Goal: Information Seeking & Learning: Learn about a topic

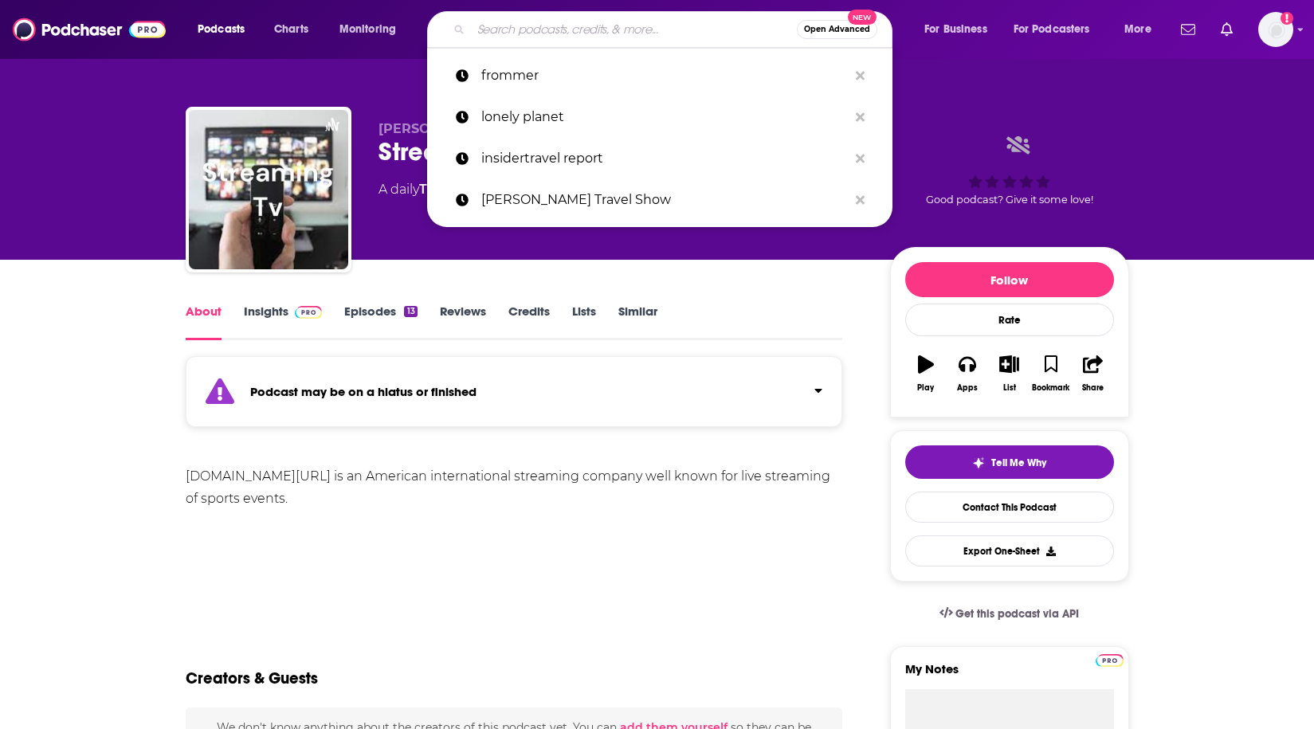
click at [574, 24] on input "Search podcasts, credits, & more..." at bounding box center [634, 29] width 326 height 25
paste input "Inside The Stream"
type input "Inside The Stream"
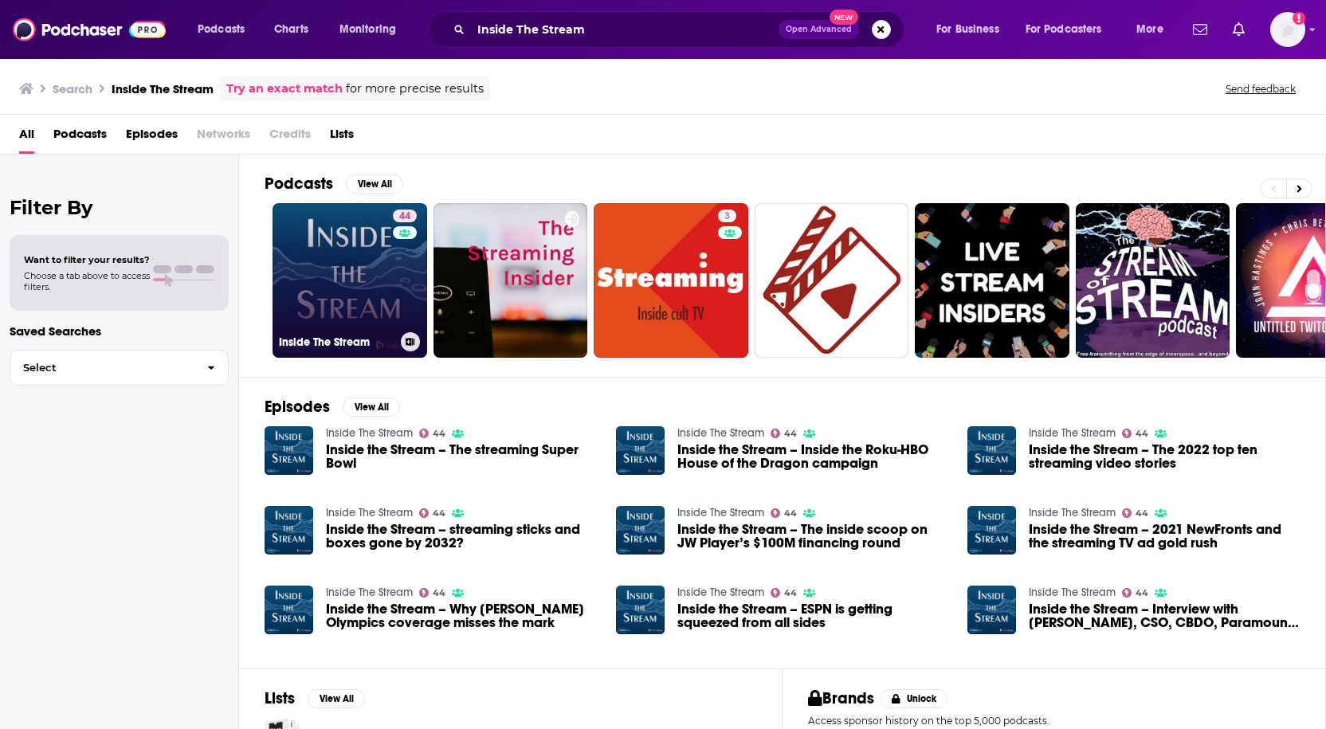
click at [331, 298] on link "44 Inside The Stream" at bounding box center [349, 280] width 155 height 155
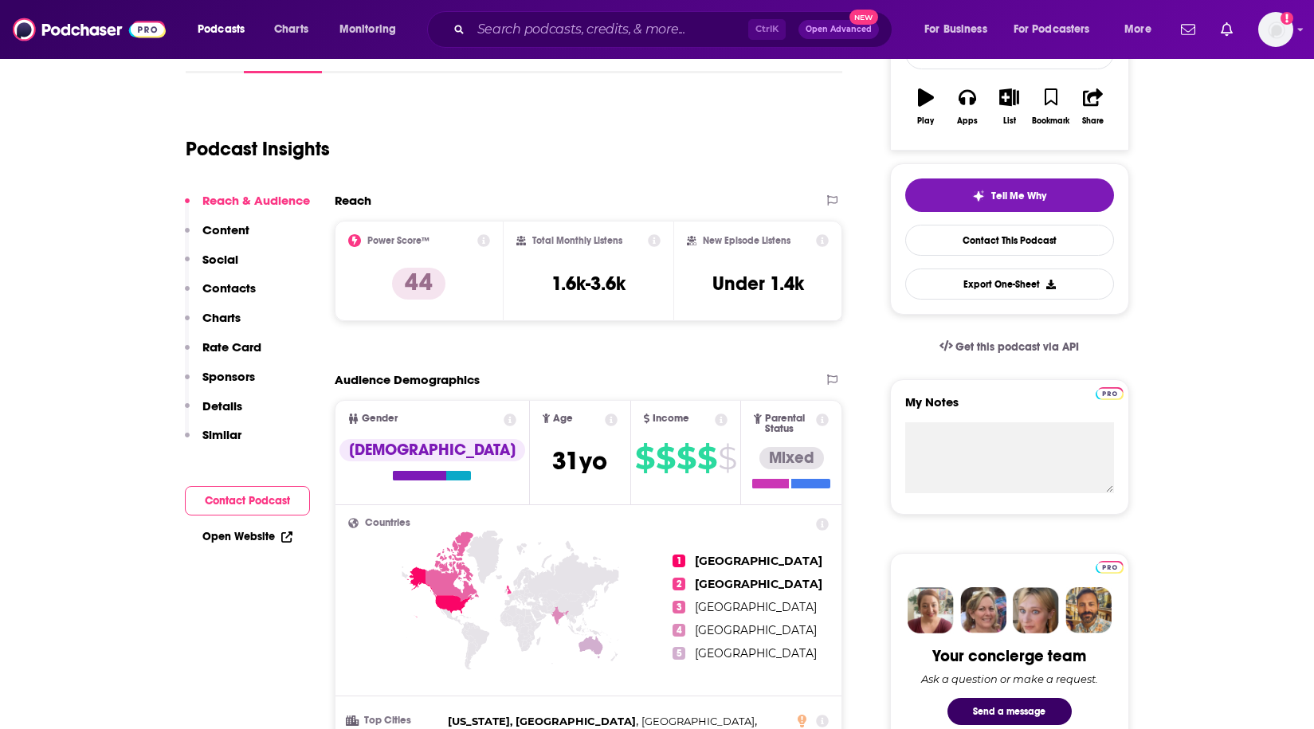
scroll to position [239, 0]
